Goal: Task Accomplishment & Management: Manage account settings

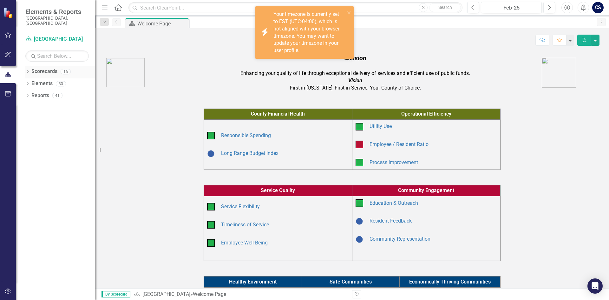
click at [26, 70] on icon "Dropdown" at bounding box center [27, 71] width 4 height 3
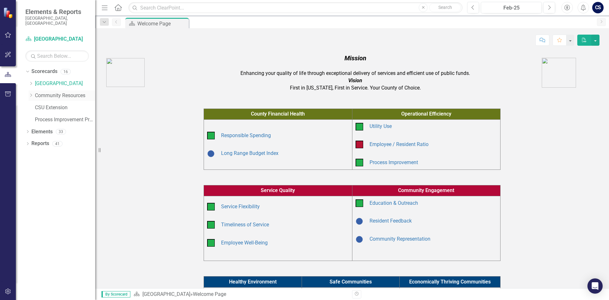
click at [32, 93] on icon "Dropdown" at bounding box center [31, 95] width 5 height 4
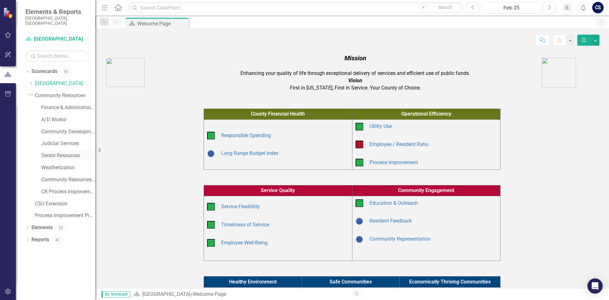
click at [60, 152] on link "Senior Resources" at bounding box center [68, 155] width 54 height 7
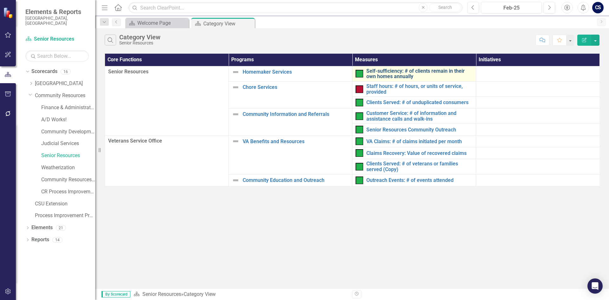
click at [371, 74] on link "Self-sufficiency: # of clients remain in their own homes annually" at bounding box center [419, 73] width 106 height 11
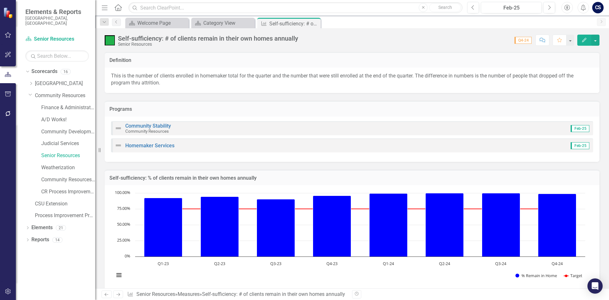
click at [291, 122] on div "Community Stability Community Resources Feb-25" at bounding box center [352, 128] width 482 height 14
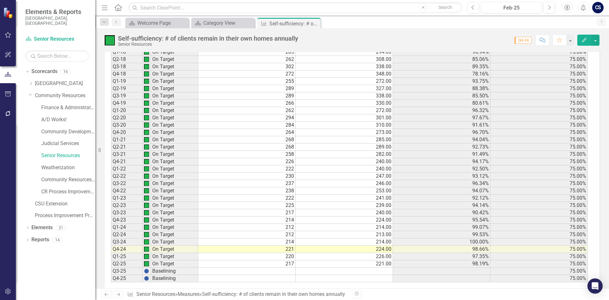
scroll to position [466, 0]
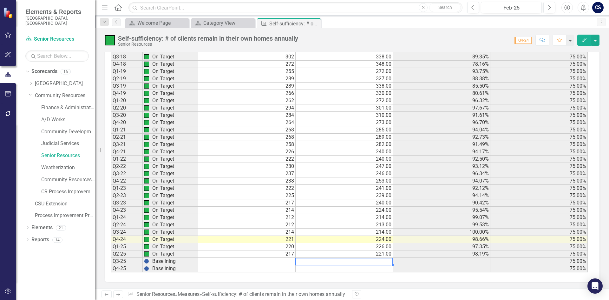
click at [375, 259] on td at bounding box center [344, 261] width 97 height 7
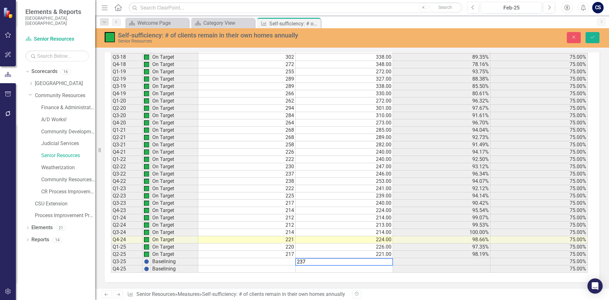
click at [401, 263] on td at bounding box center [441, 261] width 97 height 7
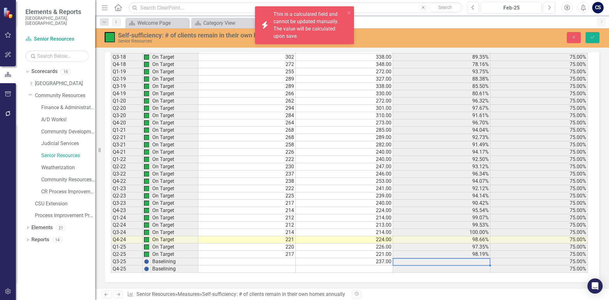
click at [435, 145] on td "91.49%" at bounding box center [441, 144] width 97 height 7
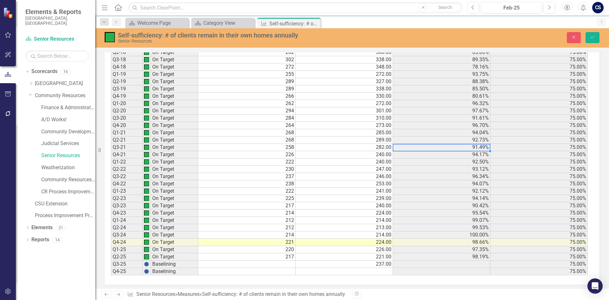
scroll to position [466, 0]
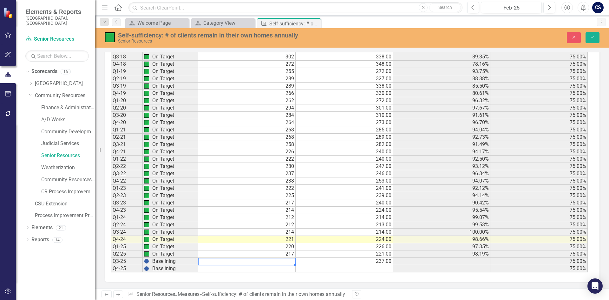
click at [270, 264] on td at bounding box center [246, 261] width 97 height 7
type textarea "224"
click at [111, 272] on div "Period Status # Remain in Home Total Participants in Program % Remain in Home T…" at bounding box center [111, 137] width 0 height 270
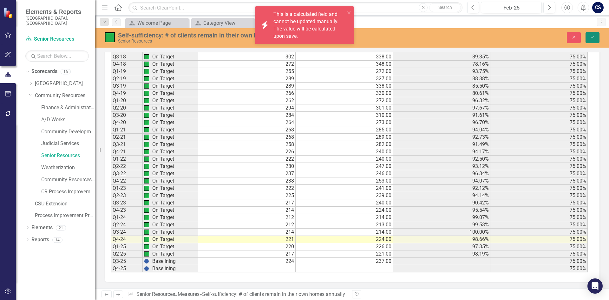
click at [594, 40] on button "Save" at bounding box center [593, 37] width 14 height 11
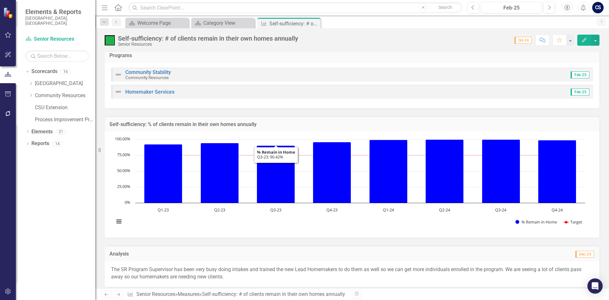
scroll to position [0, 0]
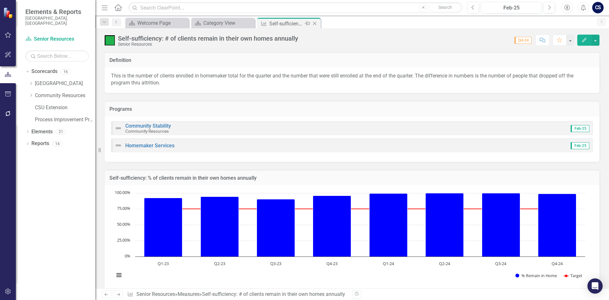
click at [316, 24] on icon at bounding box center [314, 23] width 3 height 3
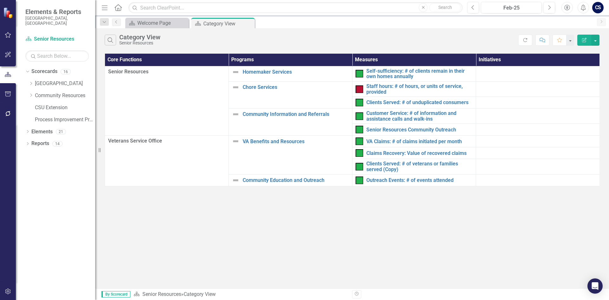
click at [373, 63] on th "Measures" at bounding box center [414, 60] width 124 height 12
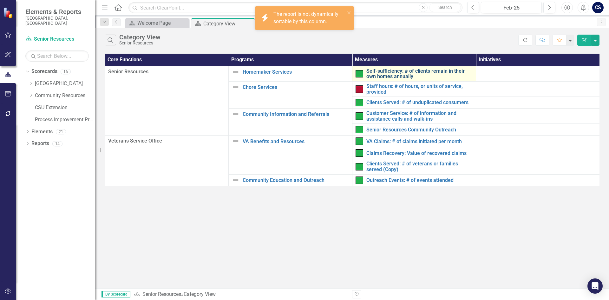
click at [377, 70] on link "Self-sufficiency: # of clients remain in their own homes annually" at bounding box center [419, 73] width 106 height 11
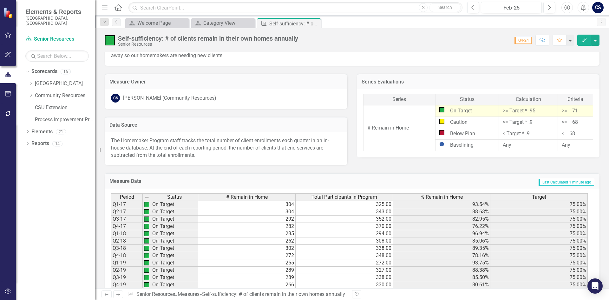
scroll to position [180, 0]
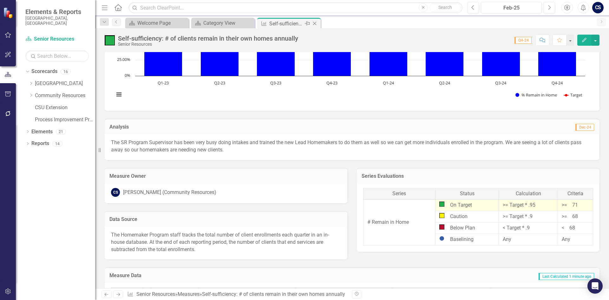
click at [315, 24] on icon "Close" at bounding box center [315, 23] width 6 height 5
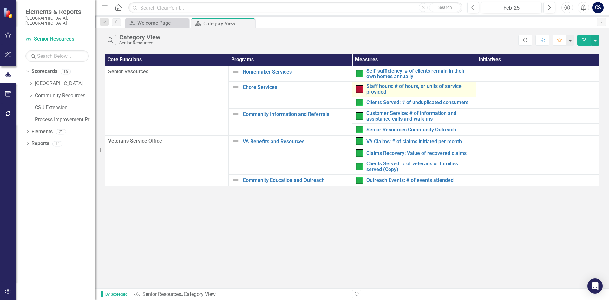
click at [364, 88] on div "Staff hours: # of hours, or units of service, provided" at bounding box center [414, 88] width 117 height 11
click at [371, 88] on link "Staff hours: # of hours, or units of service, provided" at bounding box center [419, 88] width 106 height 11
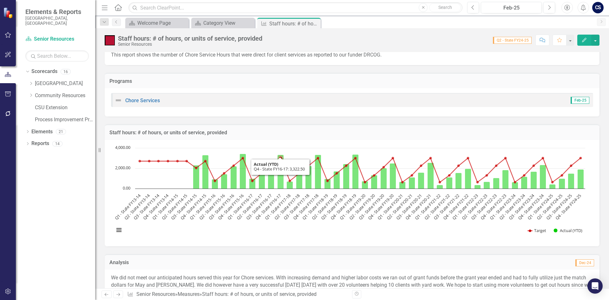
scroll to position [32, 0]
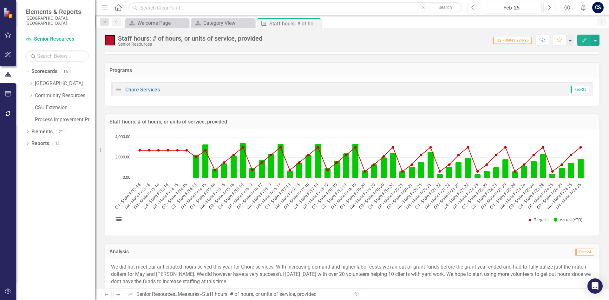
click at [121, 295] on icon "Next" at bounding box center [117, 294] width 5 height 4
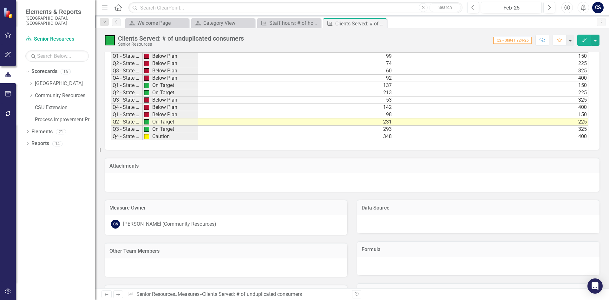
scroll to position [539, 0]
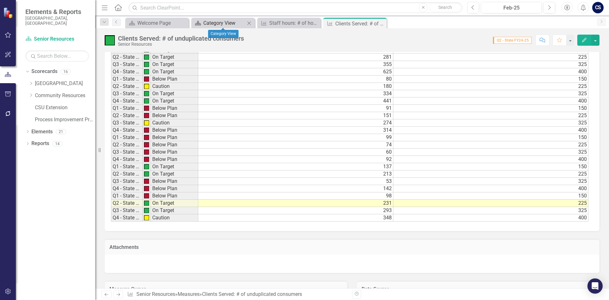
click at [234, 25] on div "Category View" at bounding box center [224, 23] width 42 height 8
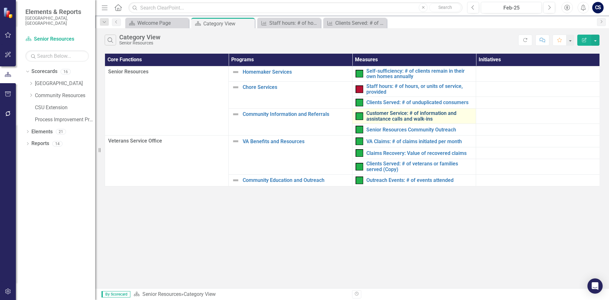
click at [383, 118] on link "Customer Service: # of information and assistance calls and walk-ins" at bounding box center [419, 115] width 106 height 11
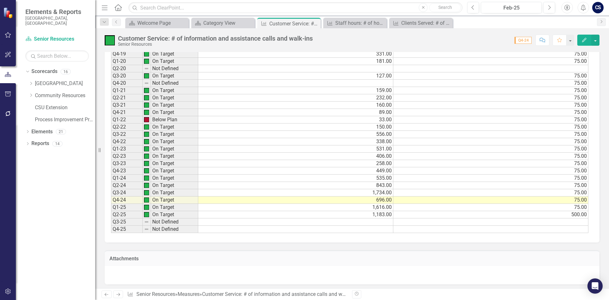
scroll to position [508, 0]
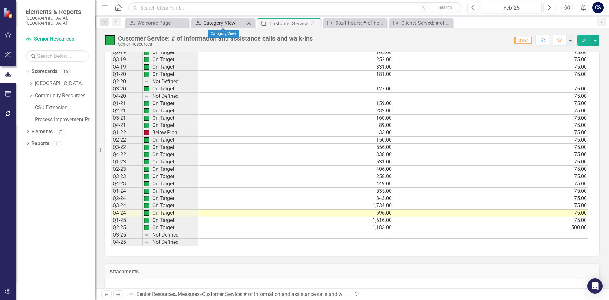
click at [221, 23] on div "Category View" at bounding box center [224, 23] width 42 height 8
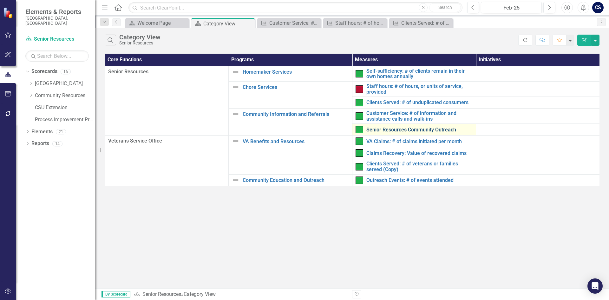
click at [372, 128] on link "Senior Resources Community Outreach" at bounding box center [419, 130] width 106 height 6
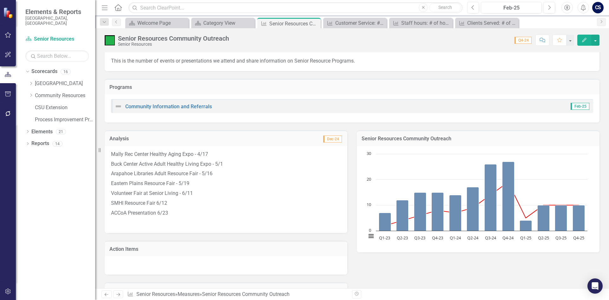
scroll to position [10, 0]
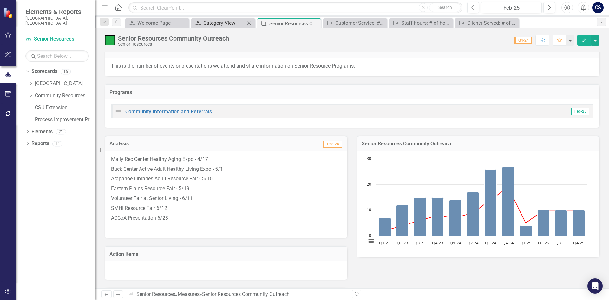
click at [226, 27] on div "Category View" at bounding box center [224, 23] width 42 height 8
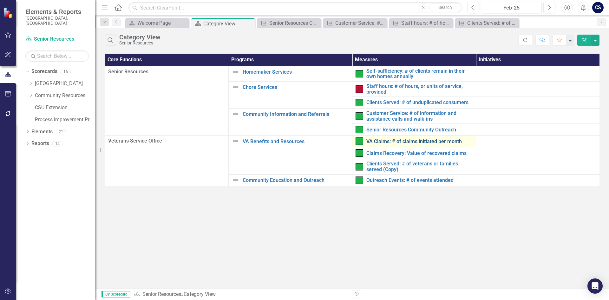
click at [391, 143] on link "VA Claims: # of claims initiated per month" at bounding box center [419, 142] width 106 height 6
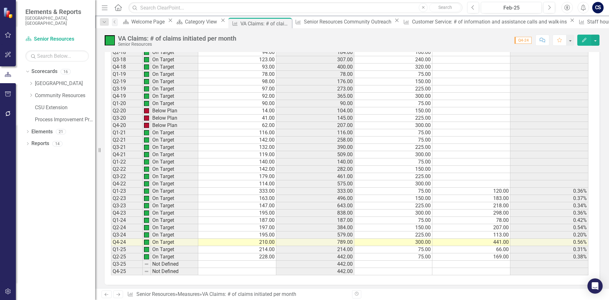
scroll to position [295, 0]
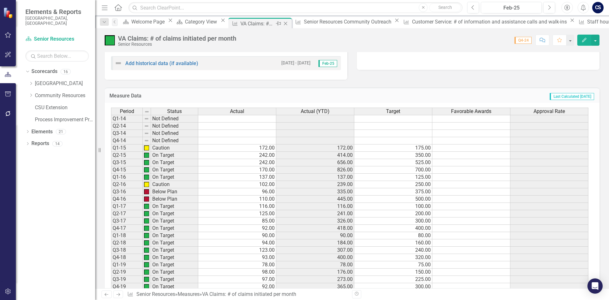
click at [289, 25] on icon "Close" at bounding box center [285, 23] width 6 height 5
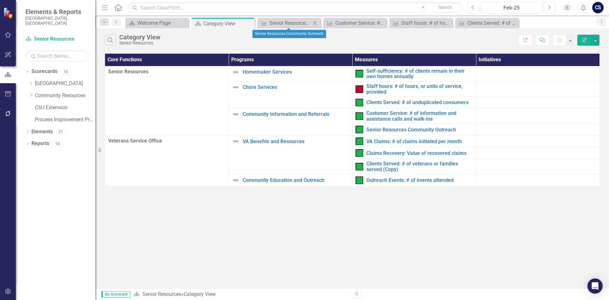
click at [312, 23] on icon "Close" at bounding box center [315, 23] width 6 height 5
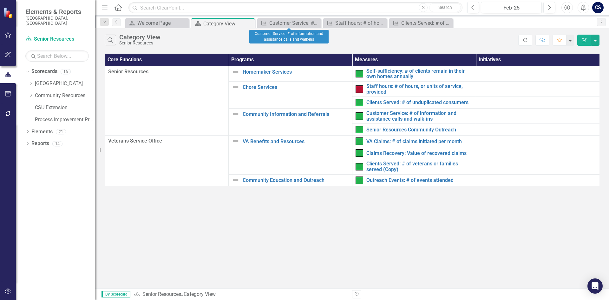
click at [0, 0] on icon "Close" at bounding box center [0, 0] width 0 height 0
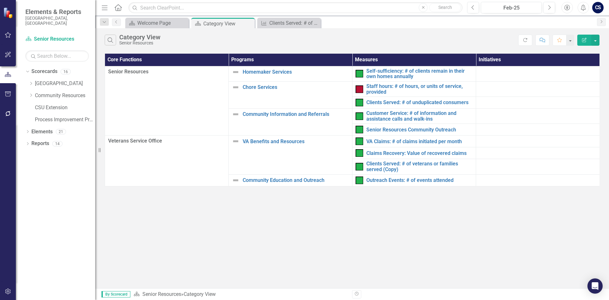
click at [0, 0] on icon "Close" at bounding box center [0, 0] width 0 height 0
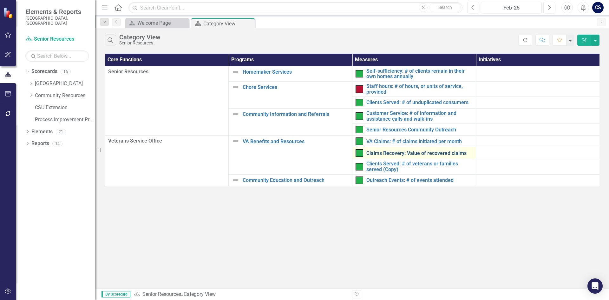
click at [377, 155] on link "Claims Recovery: Value of recovered claims" at bounding box center [419, 153] width 106 height 6
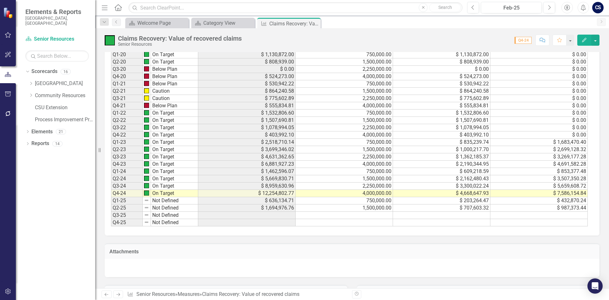
scroll to position [539, 0]
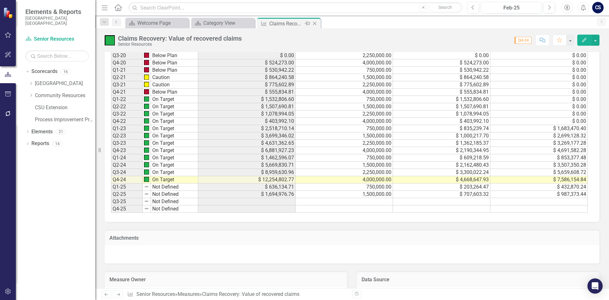
click at [314, 22] on icon "Close" at bounding box center [315, 23] width 6 height 5
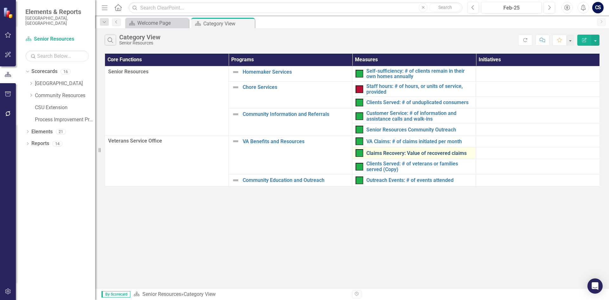
click at [400, 152] on link "Claims Recovery: Value of recovered claims" at bounding box center [419, 153] width 106 height 6
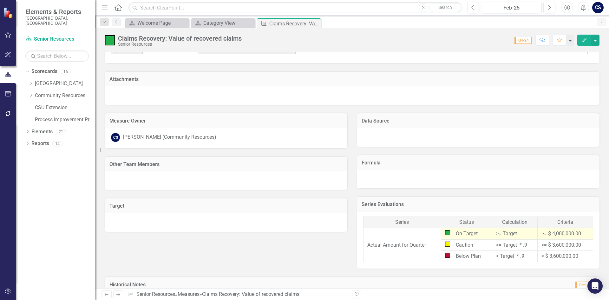
scroll to position [571, 0]
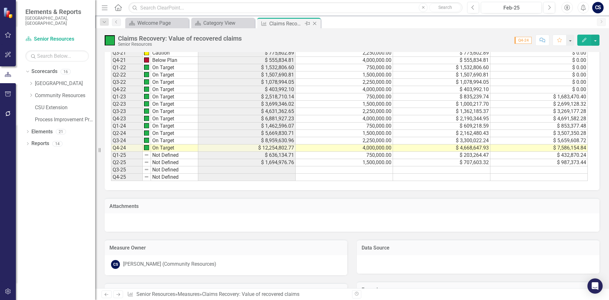
click at [313, 23] on icon "Close" at bounding box center [315, 23] width 6 height 5
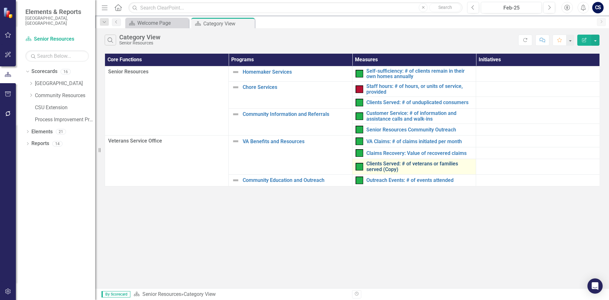
click at [386, 163] on link "Clients Served: # of veterans or families served (Copy)" at bounding box center [419, 166] width 106 height 11
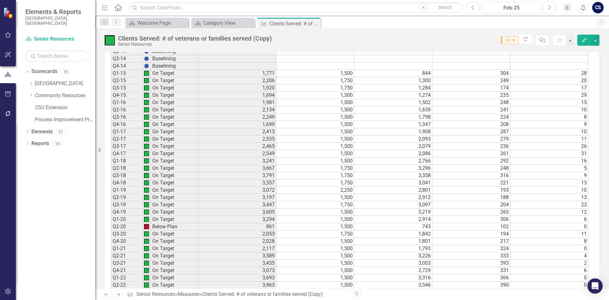
scroll to position [351, 0]
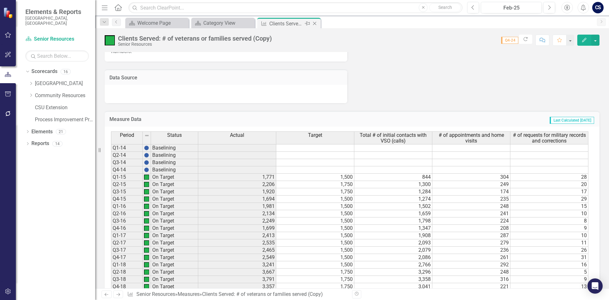
click at [315, 24] on icon "Close" at bounding box center [315, 23] width 6 height 5
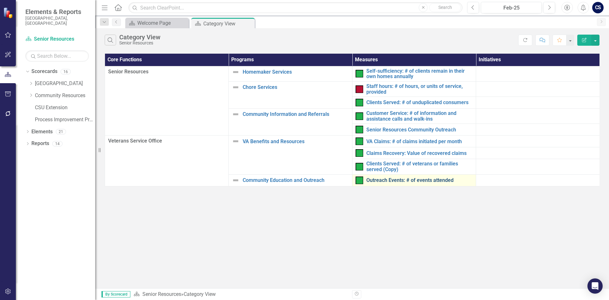
click at [387, 180] on link "Outreach Events: # of events attended" at bounding box center [419, 180] width 106 height 6
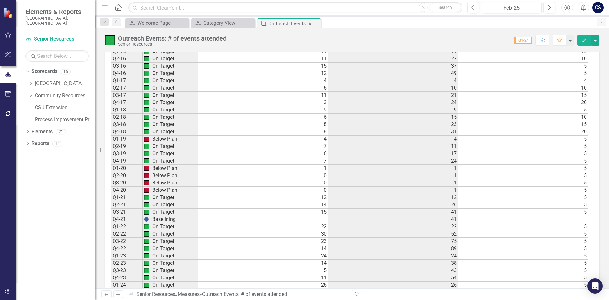
scroll to position [441, 0]
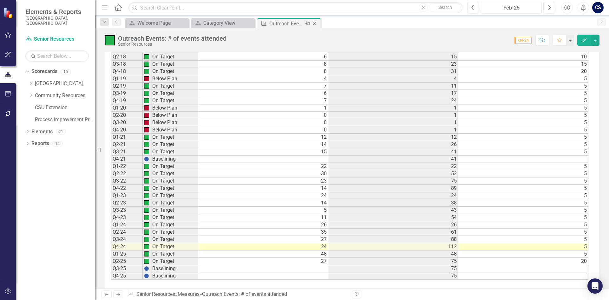
click at [316, 22] on icon "Close" at bounding box center [315, 23] width 6 height 5
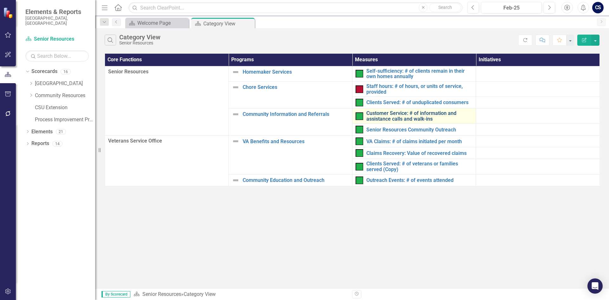
click at [377, 117] on link "Customer Service: # of information and assistance calls and walk-ins" at bounding box center [419, 115] width 106 height 11
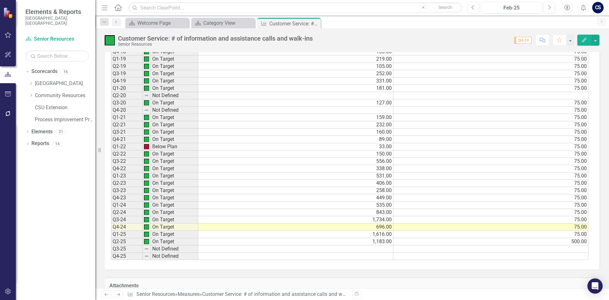
scroll to position [508, 0]
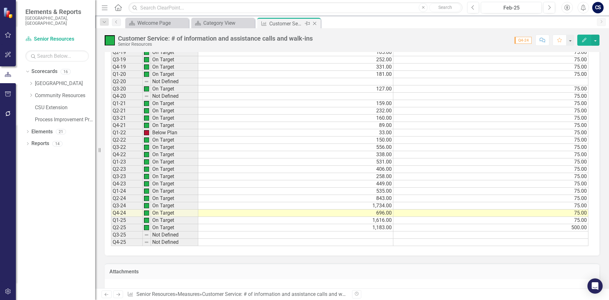
click at [314, 24] on icon at bounding box center [314, 23] width 3 height 3
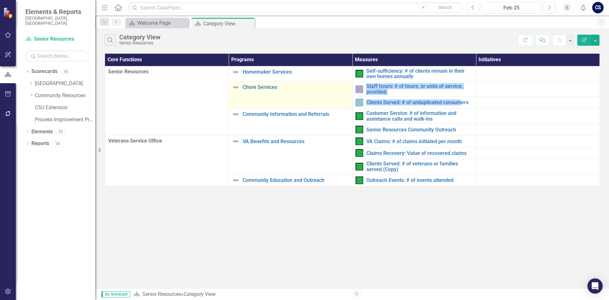
drag, startPoint x: 462, startPoint y: 106, endPoint x: 305, endPoint y: 106, distance: 156.7
click at [305, 106] on tbody "Senior Resources Homemaker Services Edit Edit Program Link Open Element Self-su…" at bounding box center [352, 126] width 495 height 120
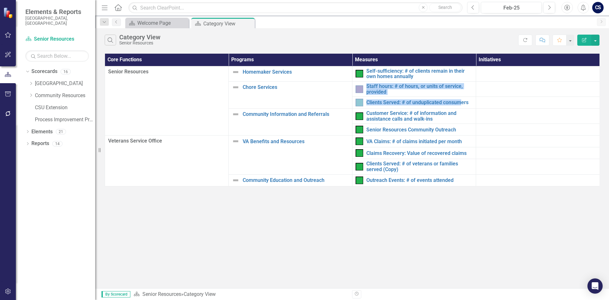
copy tbody "Edit Edit Program Link Open Element Staff hours: # of hours, or units of servic…"
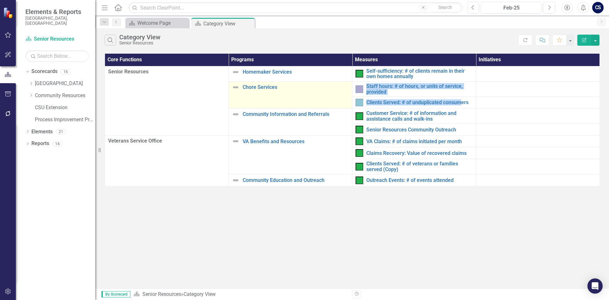
click at [331, 96] on td "Chore Services Edit Edit Program Link Open Element" at bounding box center [291, 95] width 124 height 27
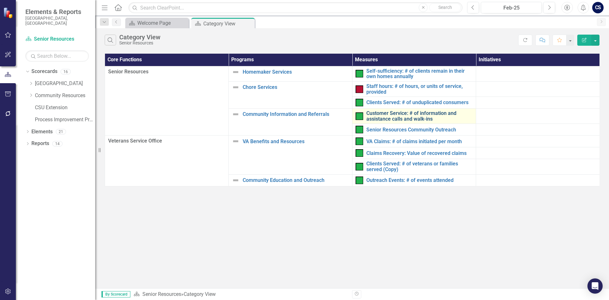
click at [396, 113] on link "Customer Service: # of information and assistance calls and walk-ins" at bounding box center [419, 115] width 106 height 11
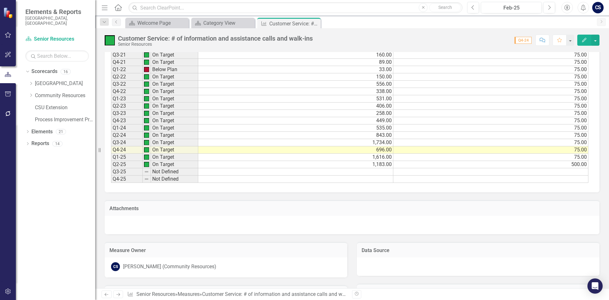
scroll to position [571, 0]
click at [378, 172] on td at bounding box center [295, 171] width 195 height 7
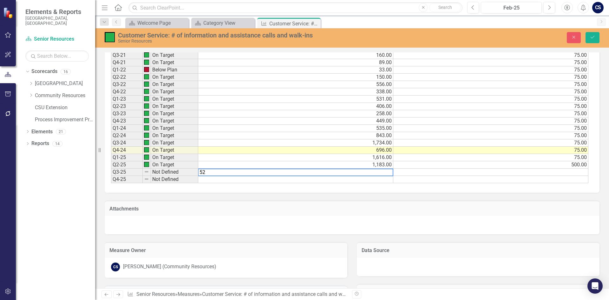
type textarea "526"
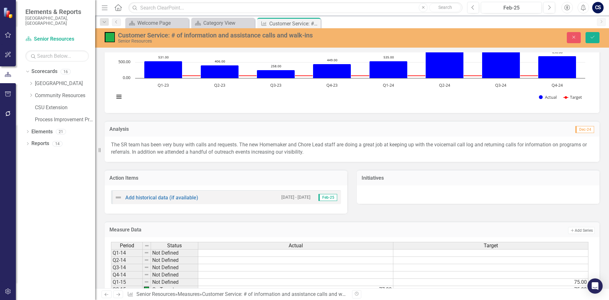
scroll to position [159, 0]
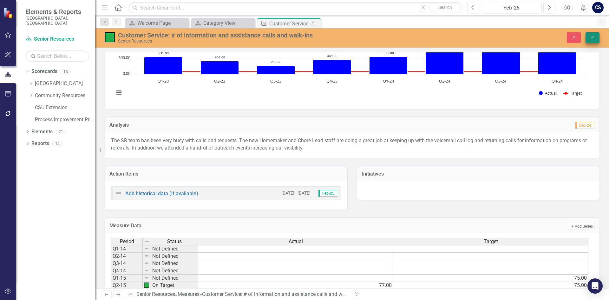
type textarea "500"
click at [590, 35] on icon "Save" at bounding box center [593, 37] width 6 height 4
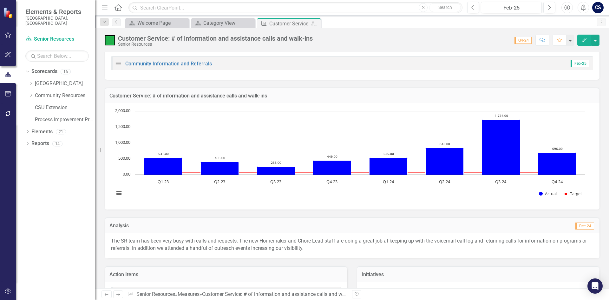
scroll to position [127, 0]
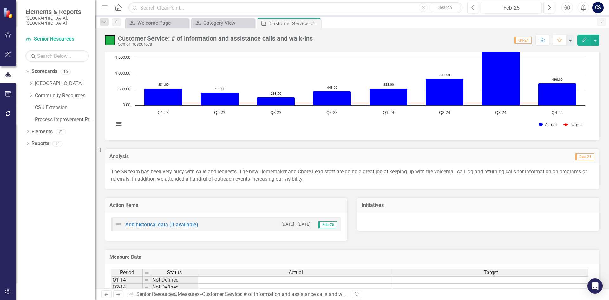
click at [381, 175] on p "The SR team has been very busy with calls and requests. The new Homemaker and C…" at bounding box center [352, 175] width 482 height 15
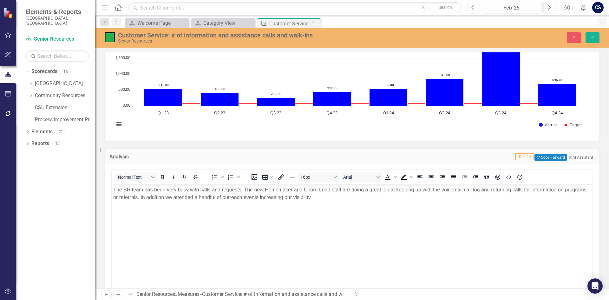
scroll to position [0, 0]
click at [515, 157] on span "Dec-24" at bounding box center [524, 156] width 19 height 7
click at [572, 36] on icon "Close" at bounding box center [574, 37] width 6 height 4
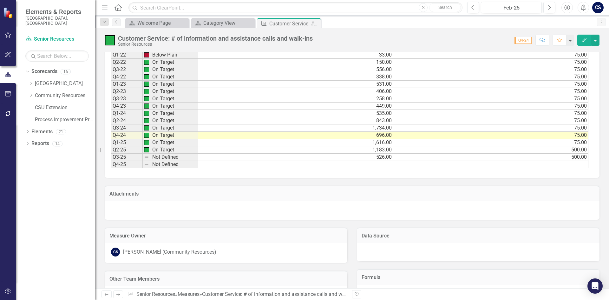
scroll to position [603, 0]
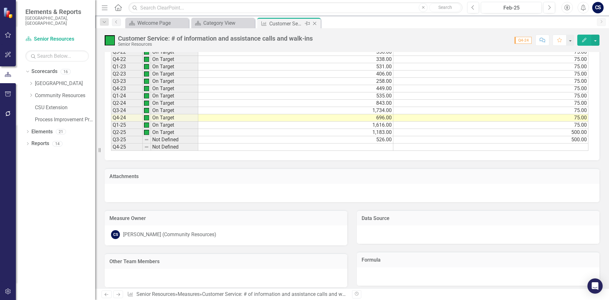
click at [316, 24] on icon "Close" at bounding box center [315, 23] width 6 height 5
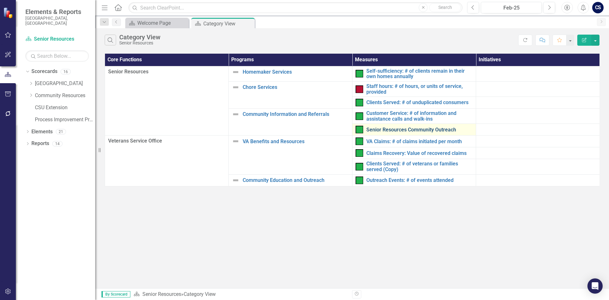
click at [382, 131] on link "Senior Resources Community Outreach" at bounding box center [419, 130] width 106 height 6
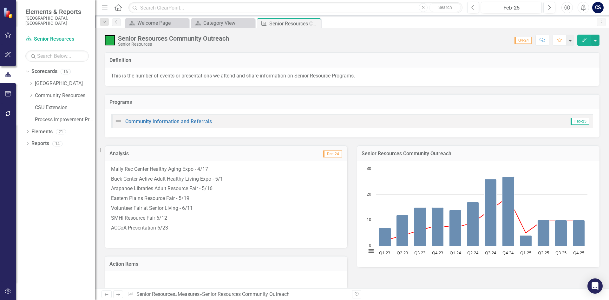
click at [196, 226] on p "ACCoA Presentation 6/23" at bounding box center [226, 228] width 230 height 10
click at [181, 228] on p "ACCoA Presentation 6/23" at bounding box center [226, 228] width 230 height 10
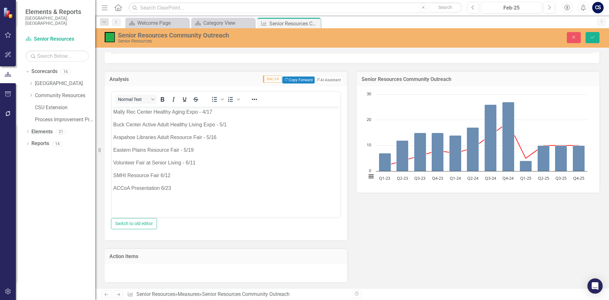
scroll to position [95, 0]
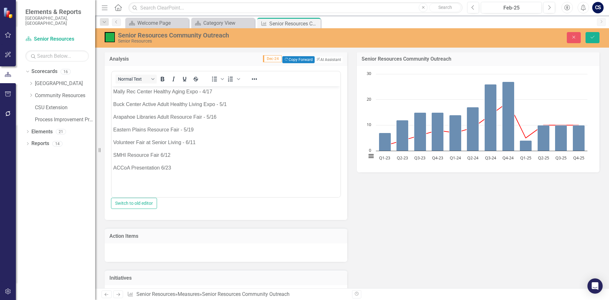
click at [389, 233] on div "Analysis Dec-24 Copy Forward Copy Forward ClearPoint AI AI Assistant <p>Mally R…" at bounding box center [352, 173] width 504 height 261
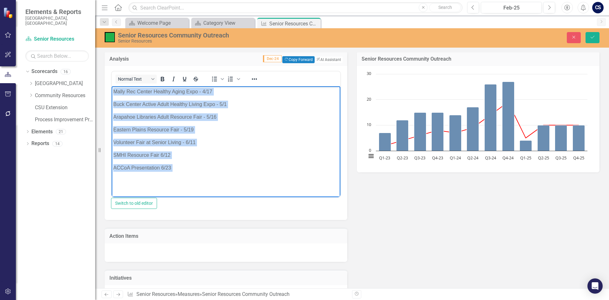
drag, startPoint x: 198, startPoint y: 175, endPoint x: 103, endPoint y: 61, distance: 148.2
click at [112, 86] on html "Mally Rec Center Healthy Aging Expo - 4/17 Buck Center Active Adult Healthy Liv…" at bounding box center [226, 138] width 229 height 105
paste body "Rich Text Area. Press ALT-0 for help."
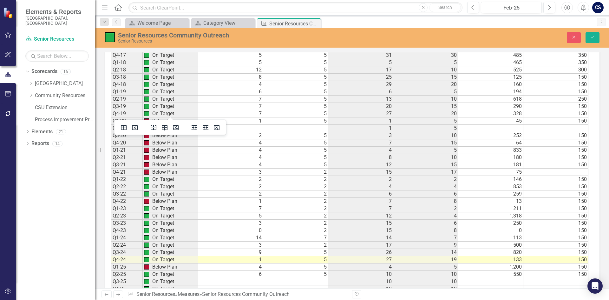
scroll to position [539, 0]
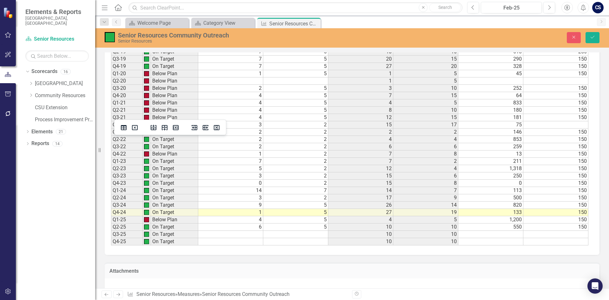
click at [253, 242] on td at bounding box center [230, 241] width 65 height 7
click at [252, 237] on td at bounding box center [230, 234] width 65 height 7
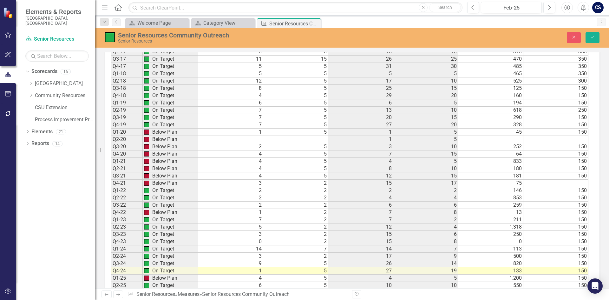
scroll to position [508, 0]
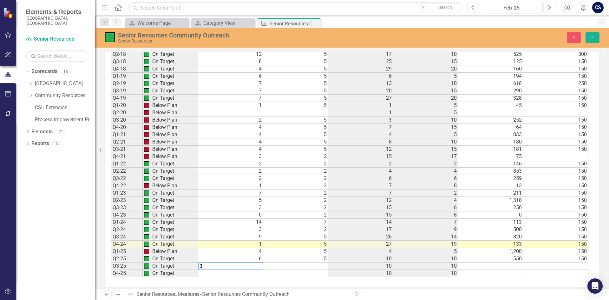
click at [317, 267] on td at bounding box center [295, 265] width 65 height 7
click at [512, 269] on td at bounding box center [490, 265] width 65 height 7
click at [510, 267] on td at bounding box center [490, 265] width 65 height 7
type textarea "116"
type textarea "150"
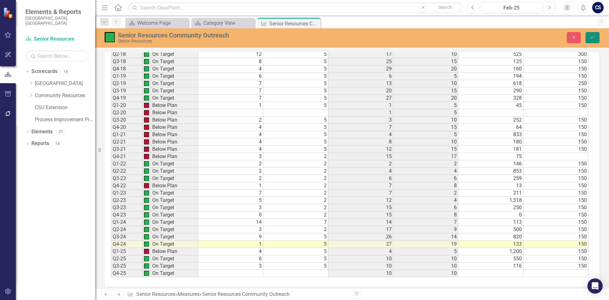
click at [595, 40] on button "Save" at bounding box center [593, 37] width 14 height 11
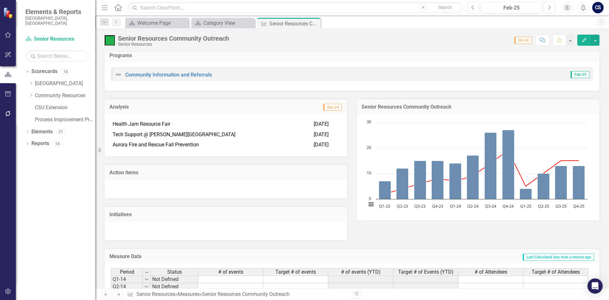
scroll to position [0, 0]
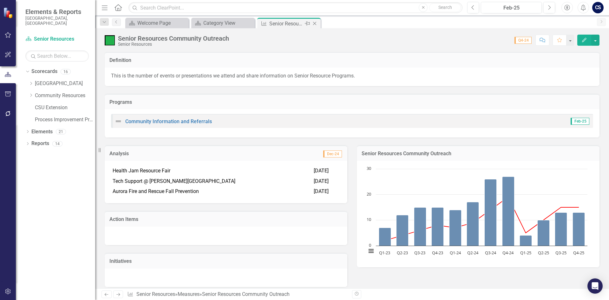
click at [314, 22] on icon "Close" at bounding box center [315, 23] width 6 height 5
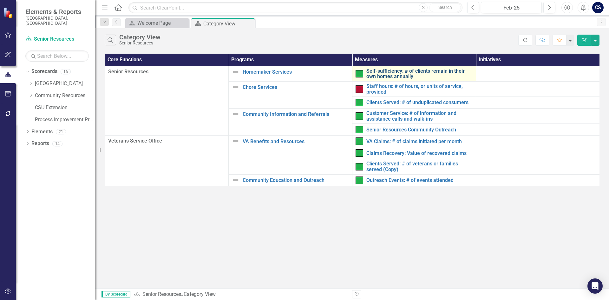
click at [381, 69] on link "Self-sufficiency: # of clients remain in their own homes annually" at bounding box center [419, 73] width 106 height 11
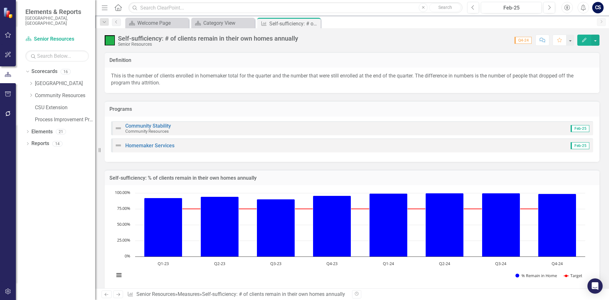
click at [474, 44] on div "Score: 0.00 Q4-24 Completed Comment Favorite Edit" at bounding box center [450, 40] width 298 height 11
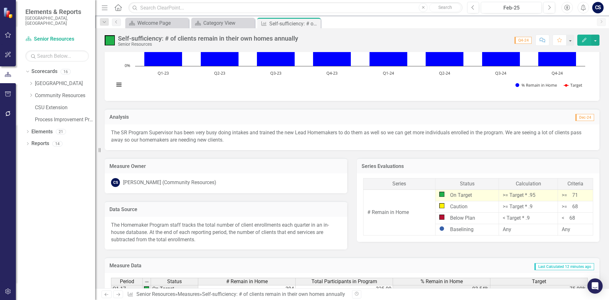
scroll to position [159, 0]
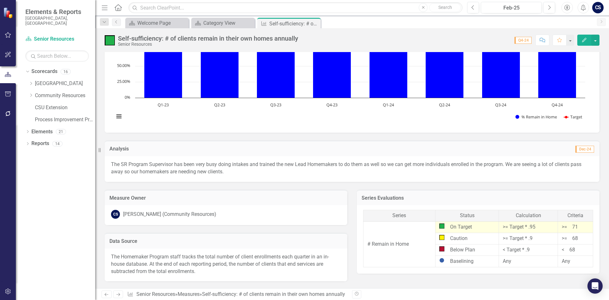
click at [294, 169] on p "The SR Program Supervisor has been very busy doing intakes and trained the new …" at bounding box center [352, 168] width 482 height 15
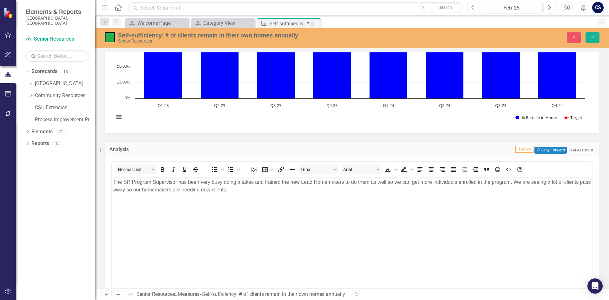
scroll to position [0, 0]
click at [436, 212] on body "The SR Program Supervisor has been very busy doing intakes and trained the new …" at bounding box center [352, 224] width 481 height 95
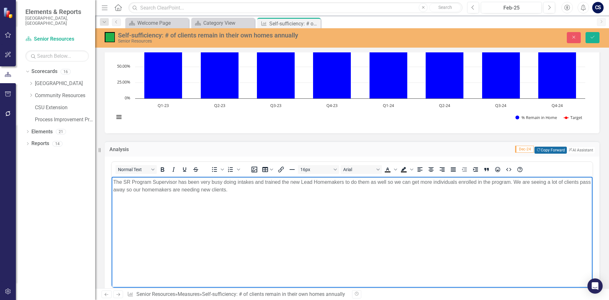
click at [535, 151] on button "Copy Forward Copy Forward" at bounding box center [551, 150] width 32 height 7
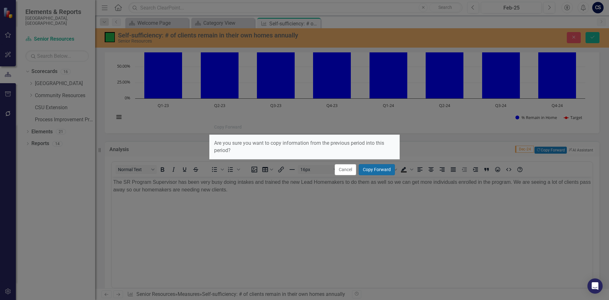
click at [371, 172] on button "Copy Forward" at bounding box center [377, 169] width 36 height 11
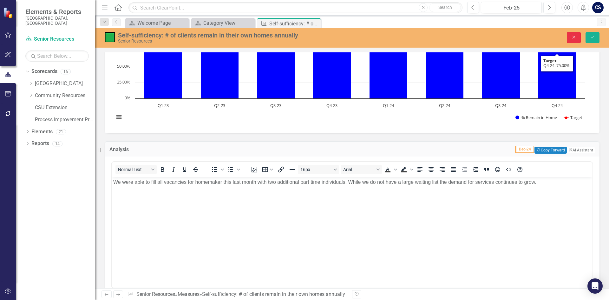
click at [571, 35] on icon "Close" at bounding box center [574, 37] width 6 height 4
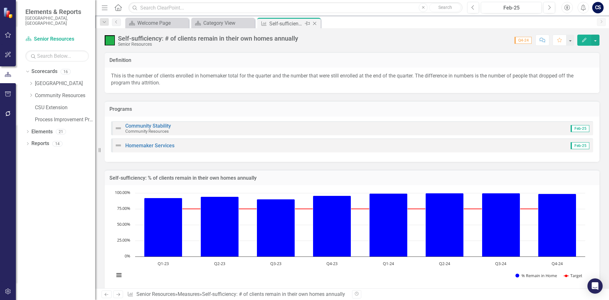
click at [317, 23] on icon "Close" at bounding box center [315, 23] width 6 height 5
